Goal: Information Seeking & Learning: Understand process/instructions

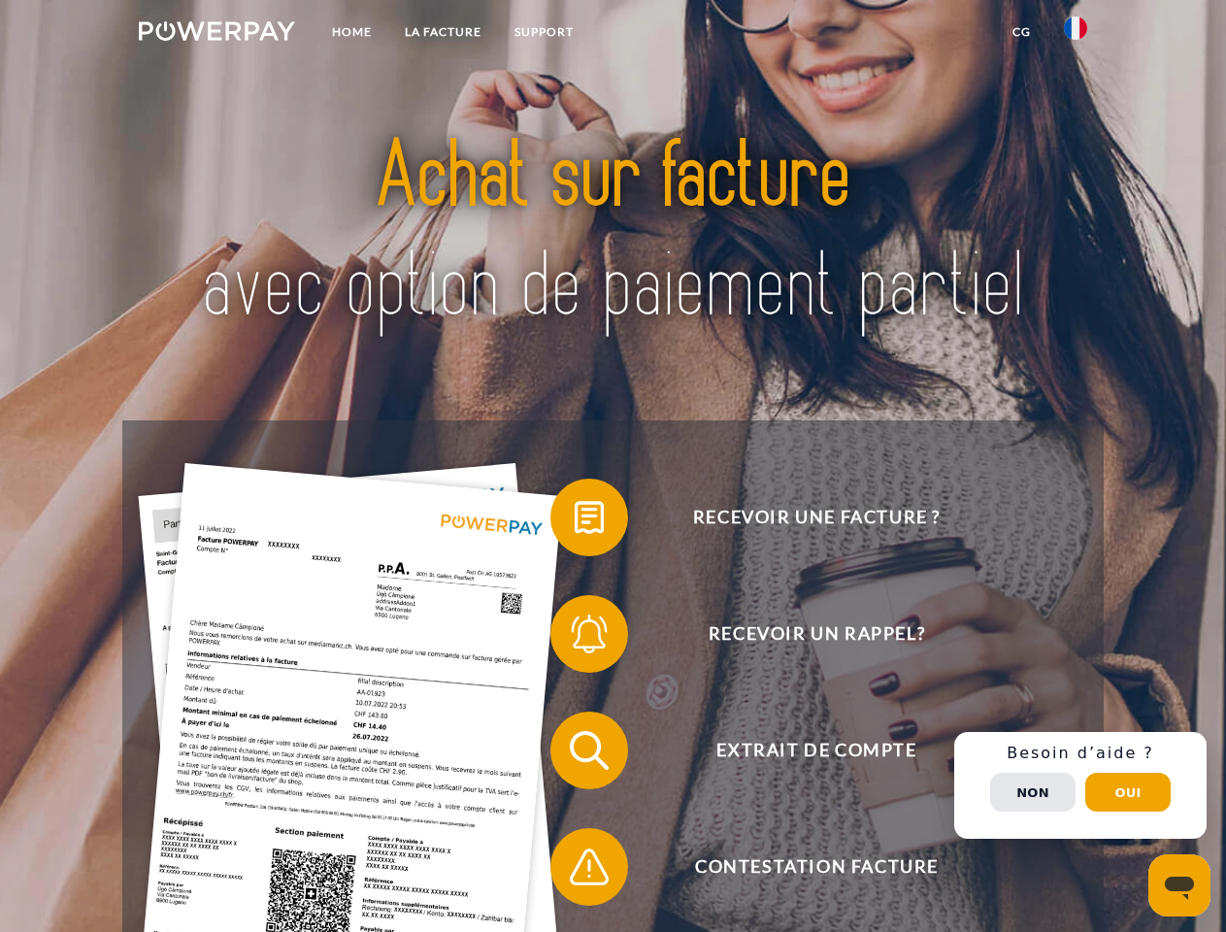
click at [217, 34] on img at bounding box center [217, 30] width 156 height 19
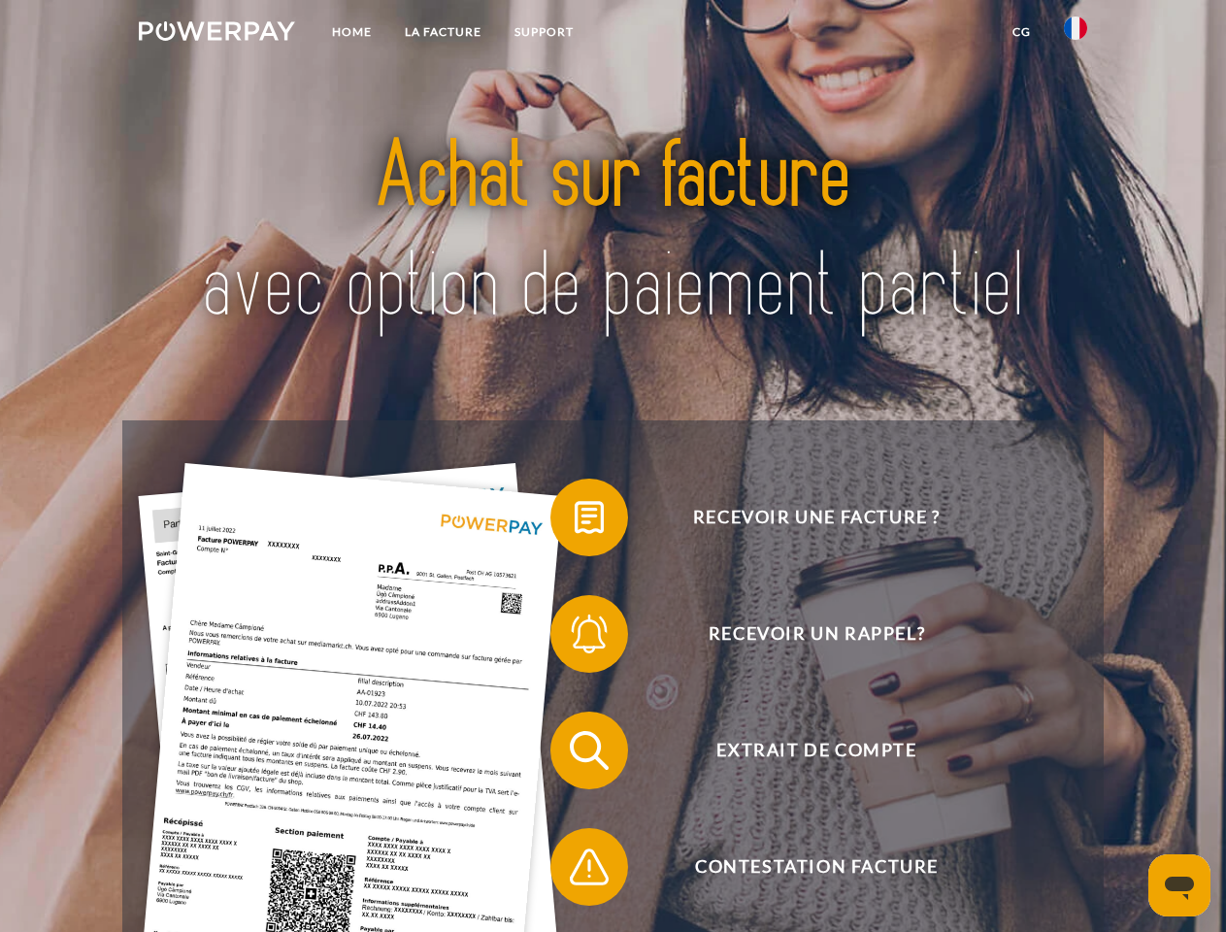
click at [1076, 34] on img at bounding box center [1075, 28] width 23 height 23
click at [1022, 32] on link "CG" at bounding box center [1021, 32] width 51 height 35
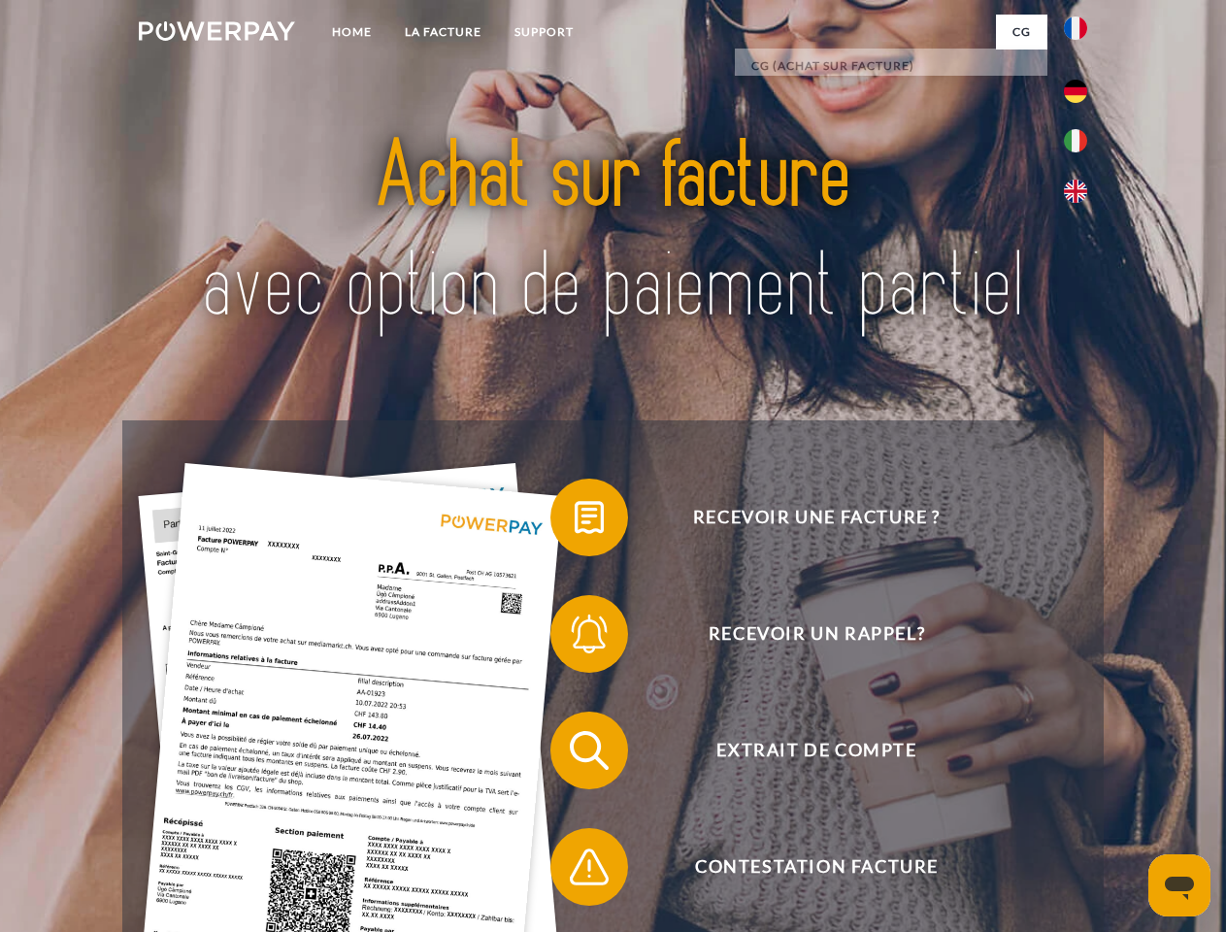
click at [575, 521] on span at bounding box center [560, 517] width 97 height 97
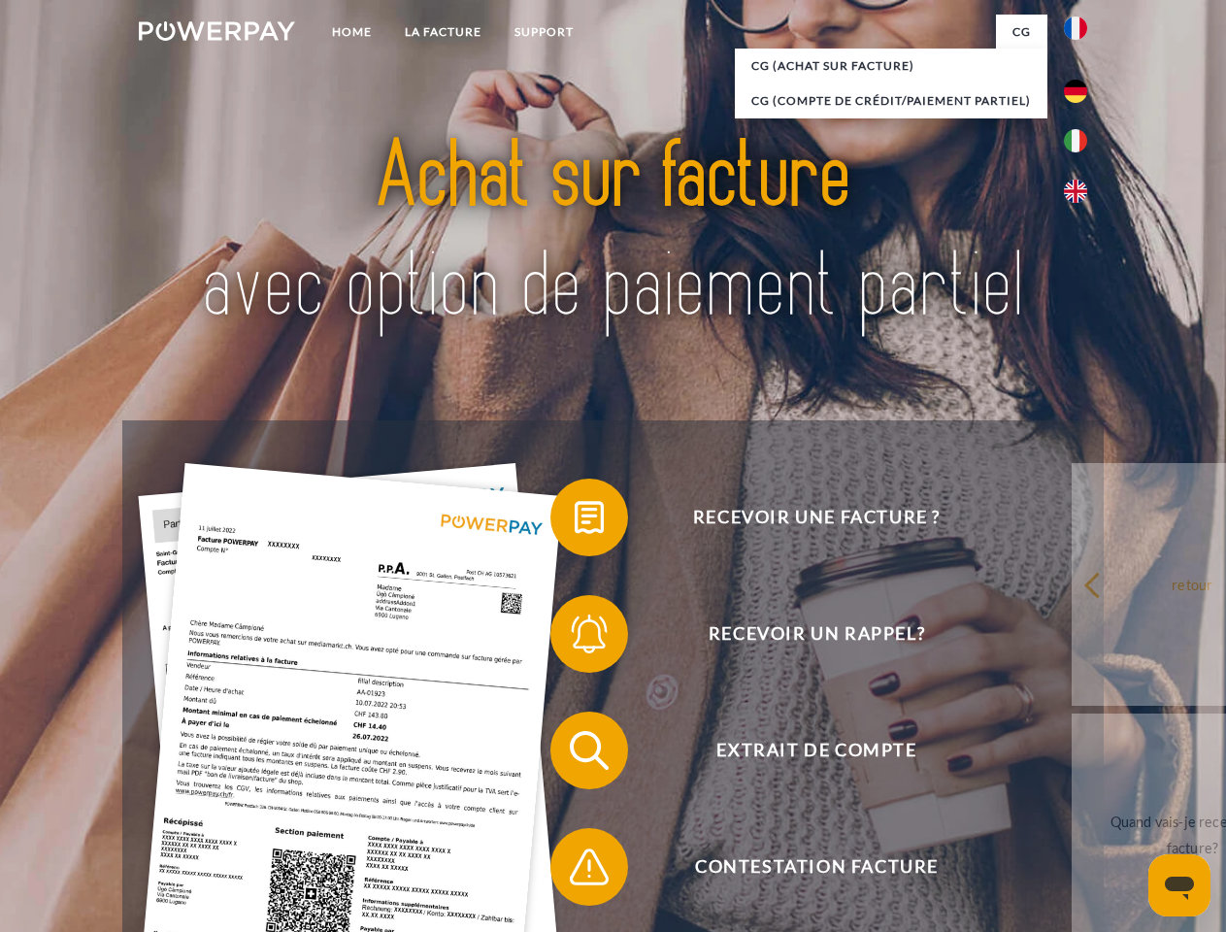
click at [575, 638] on div "Recevoir une facture ? Recevoir un rappel? Extrait de compte retour" at bounding box center [612, 808] width 981 height 777
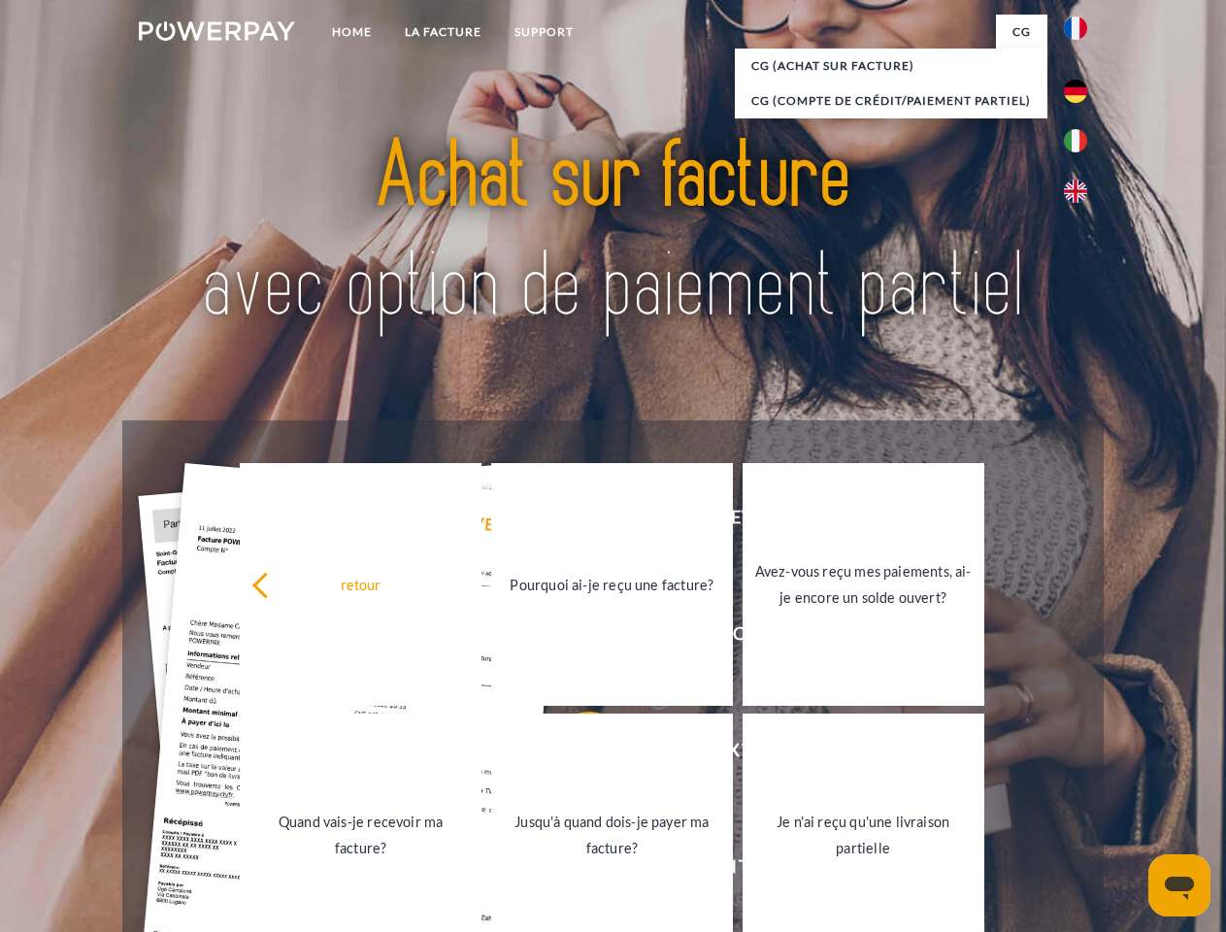
click at [575, 754] on link "Jusqu'à quand dois-je payer ma facture?" at bounding box center [612, 835] width 242 height 243
click at [575, 871] on div "Recevoir une facture ? Recevoir un rappel? Extrait de compte retour" at bounding box center [612, 808] width 981 height 777
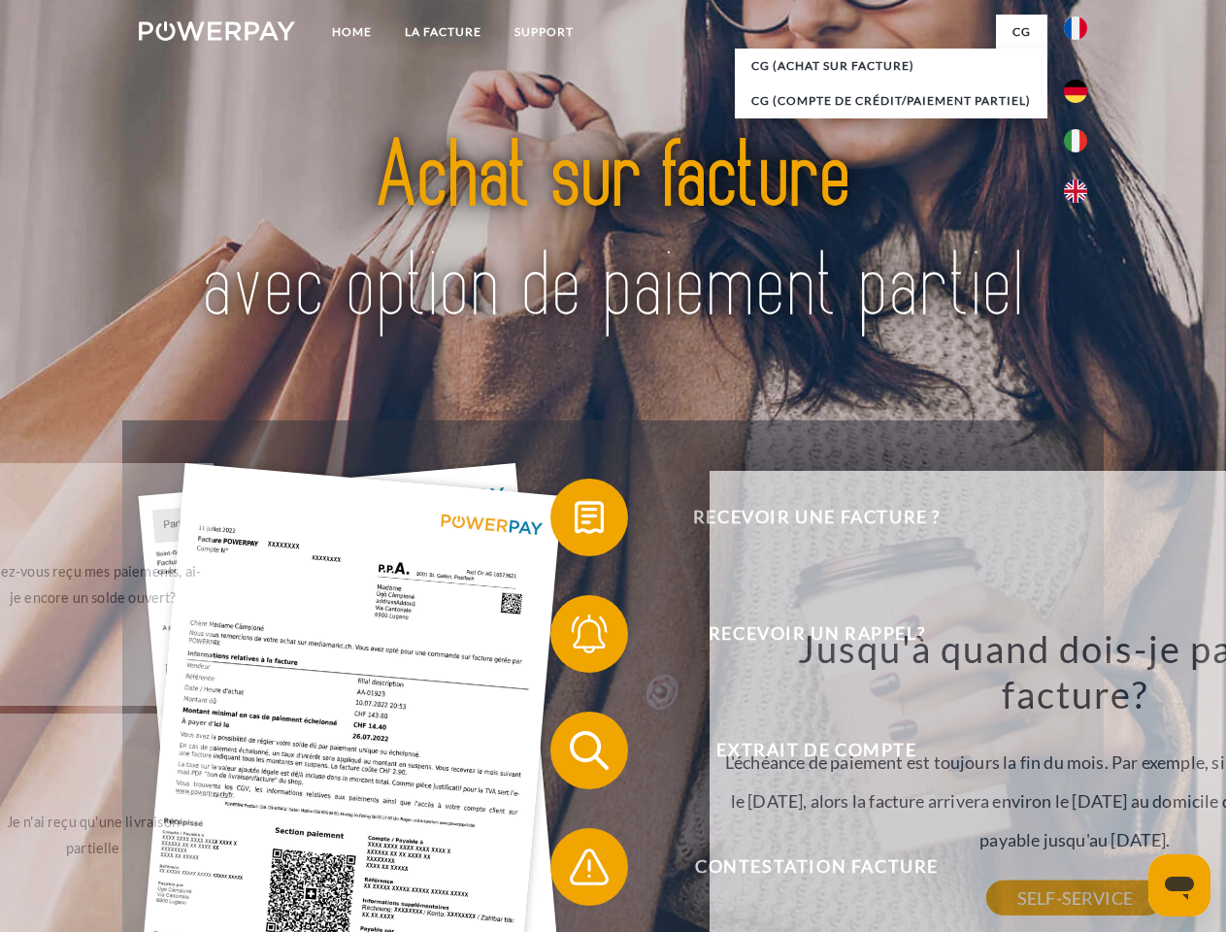
click at [1081, 786] on div "Recevoir une facture ? Recevoir un rappel? Extrait de compte retour" at bounding box center [612, 808] width 981 height 777
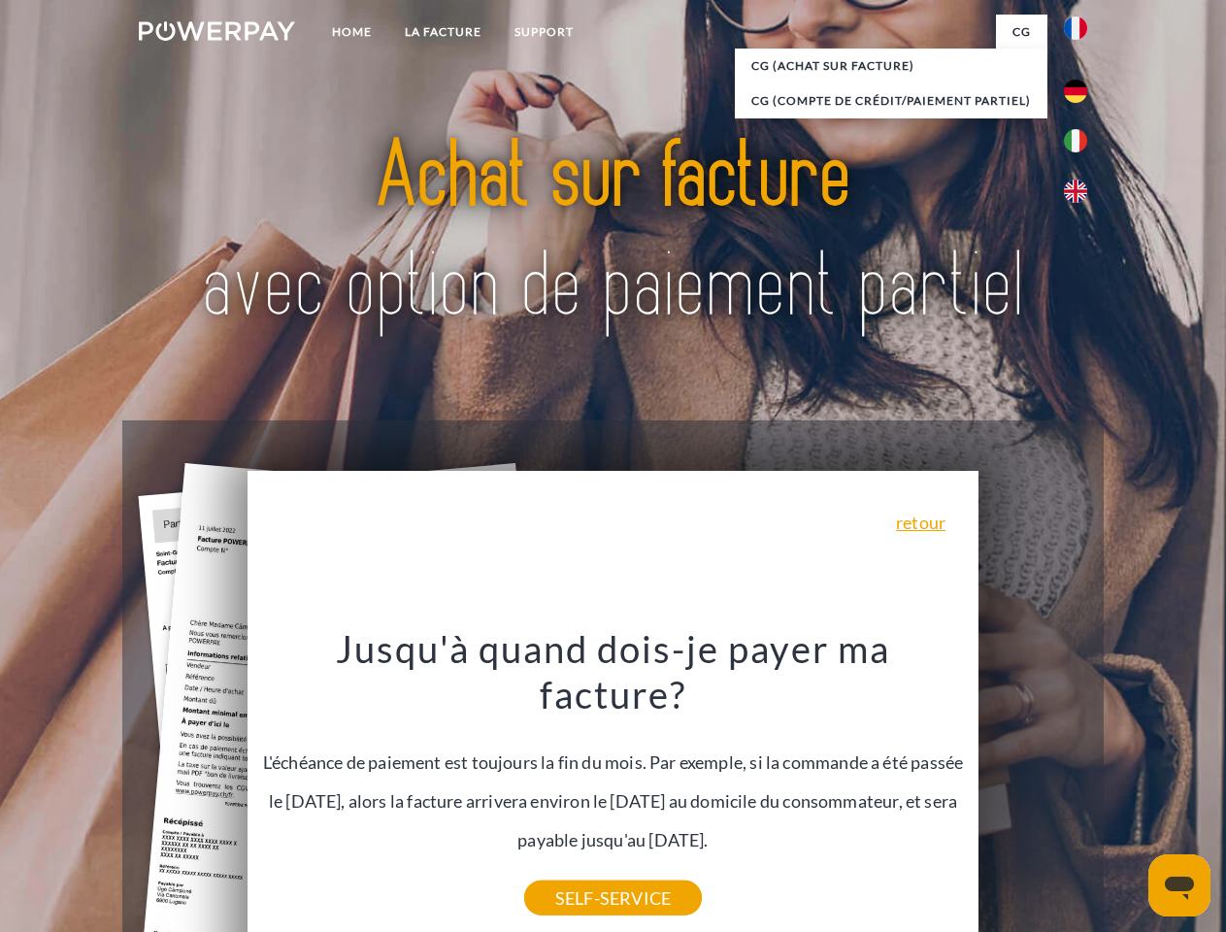
click at [1033, 789] on span "Extrait de compte" at bounding box center [817, 751] width 476 height 78
click at [1128, 792] on header "Home LA FACTURE Support" at bounding box center [613, 670] width 1226 height 1341
